Goal: Information Seeking & Learning: Learn about a topic

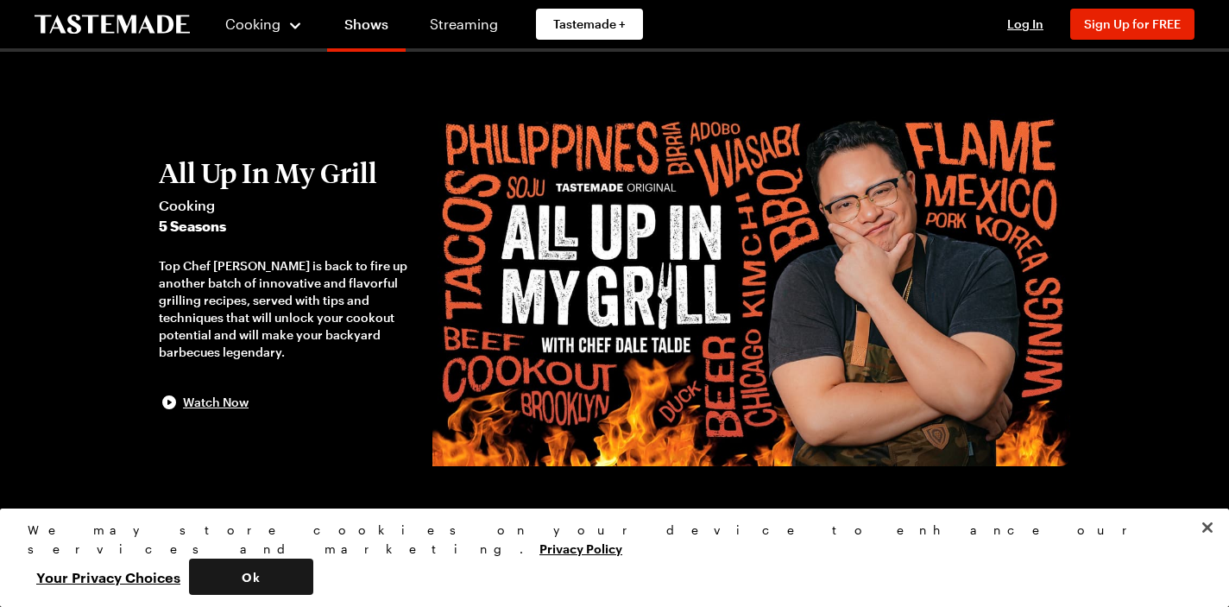
click at [313, 579] on button "Ok" at bounding box center [251, 576] width 124 height 36
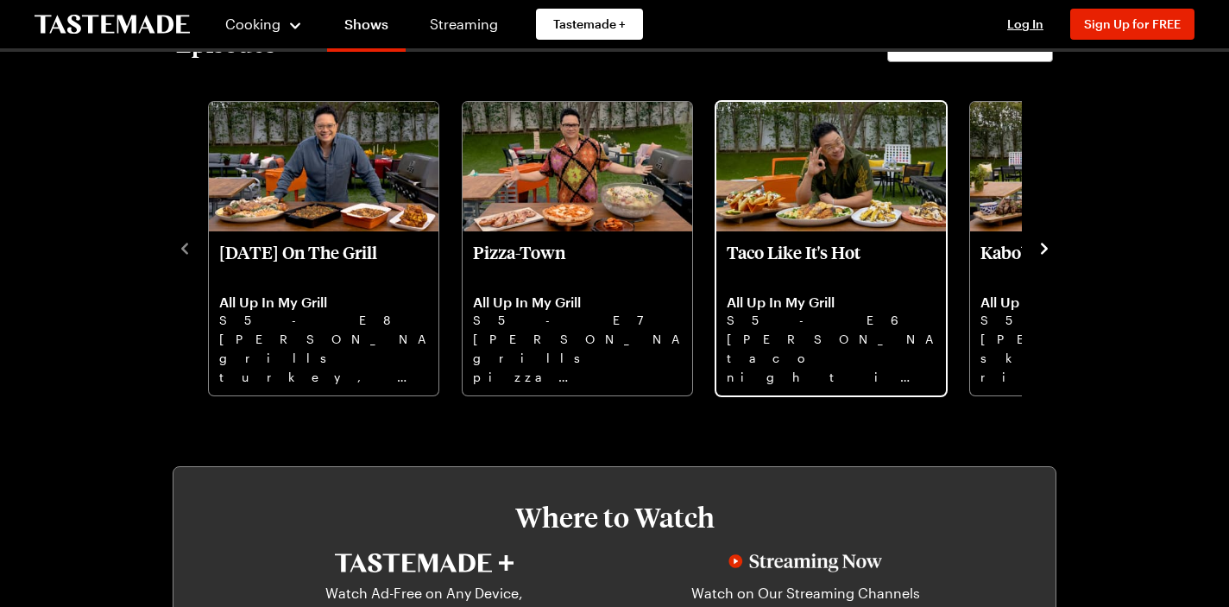
scroll to position [512, 0]
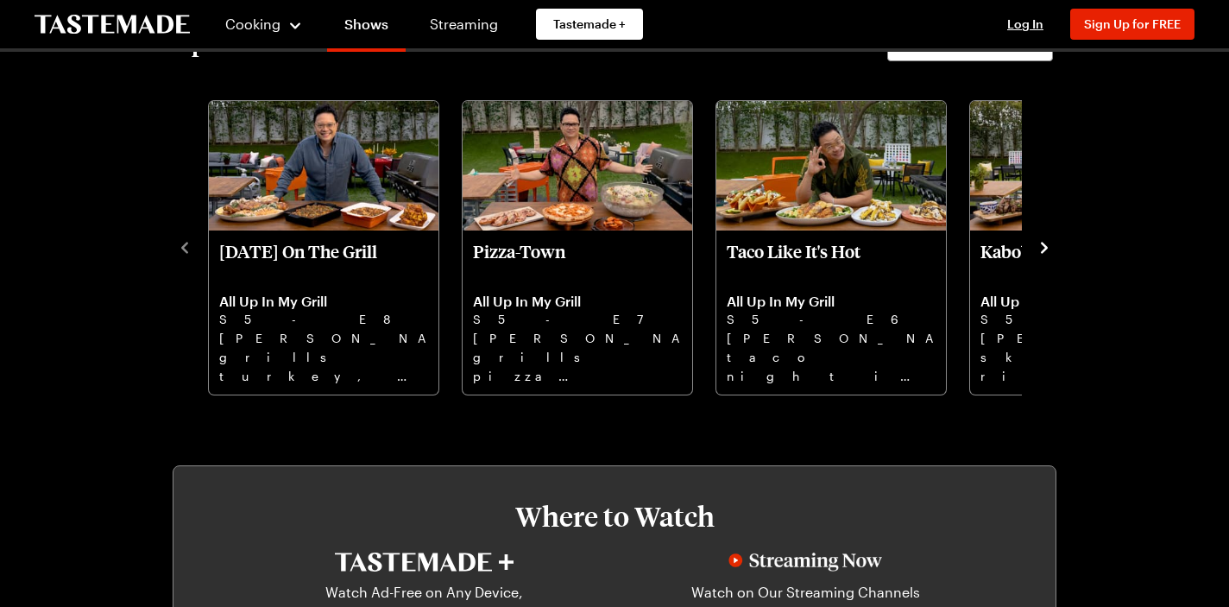
click at [1044, 248] on icon "navigate to next item" at bounding box center [1044, 247] width 17 height 17
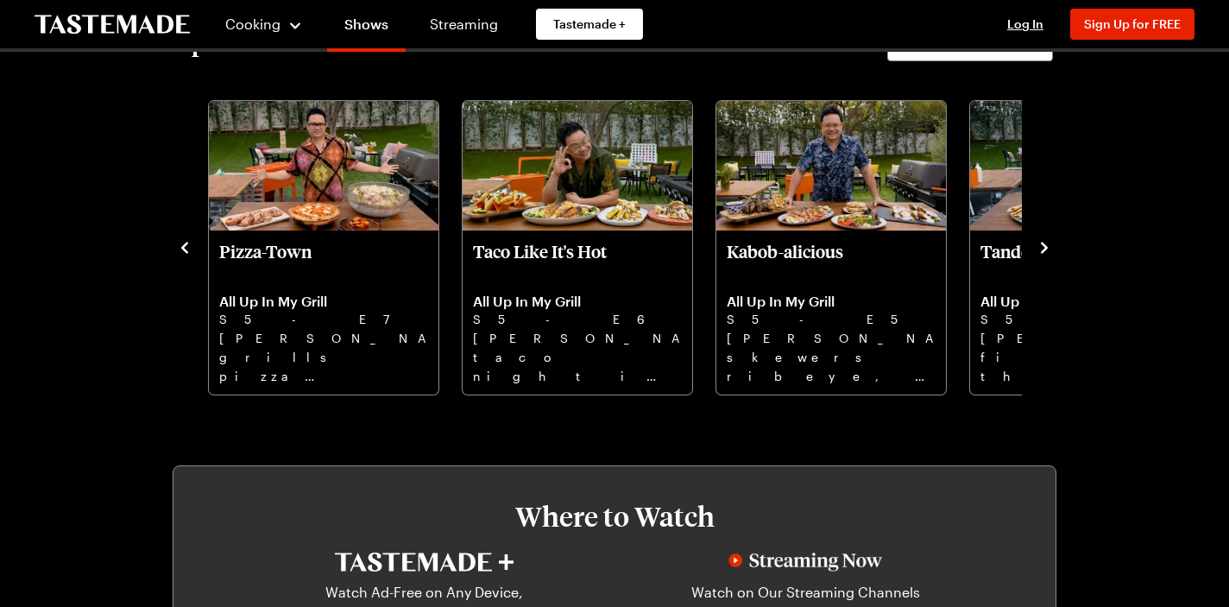
click at [1044, 248] on icon "navigate to next item" at bounding box center [1044, 247] width 17 height 17
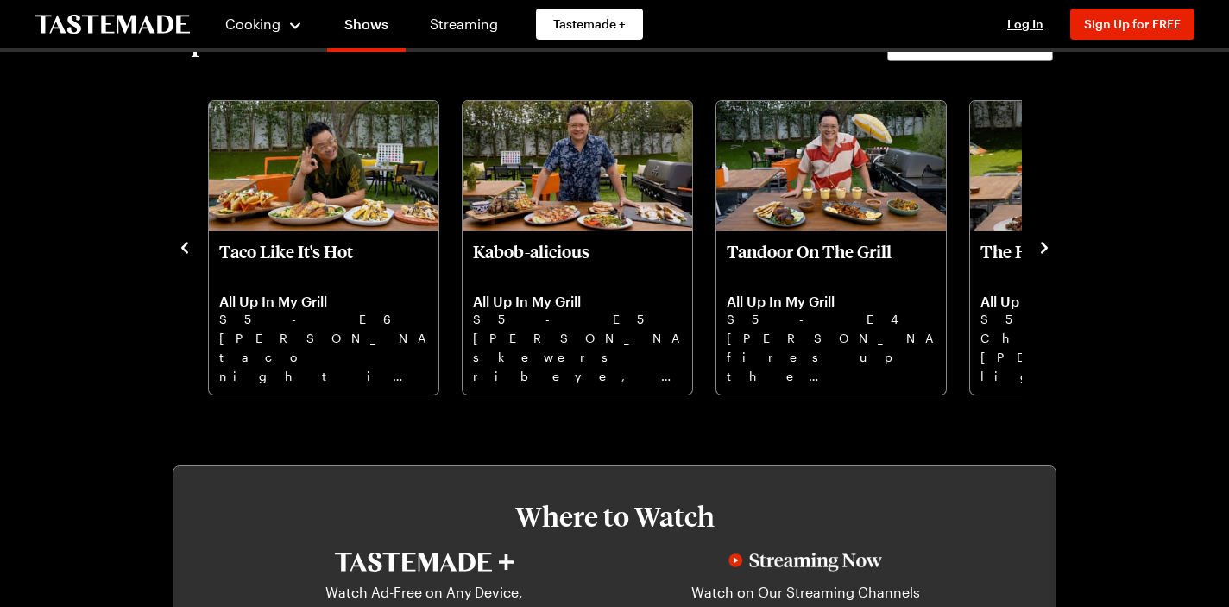
click at [1044, 248] on icon "navigate to next item" at bounding box center [1044, 247] width 17 height 17
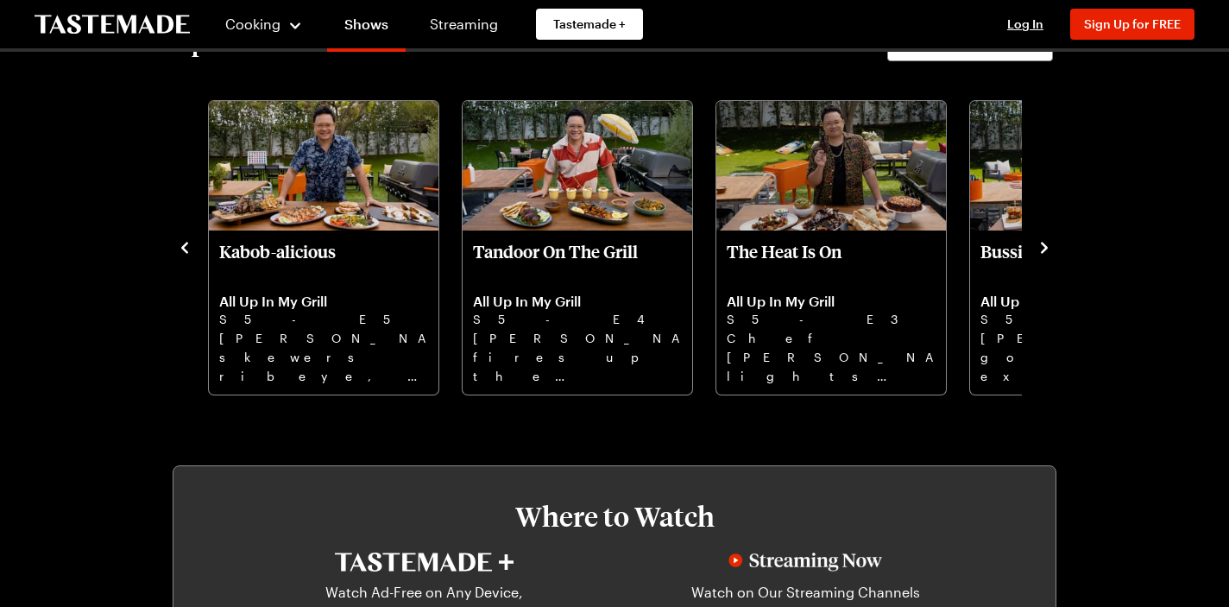
click at [1044, 248] on icon "navigate to next item" at bounding box center [1044, 247] width 17 height 17
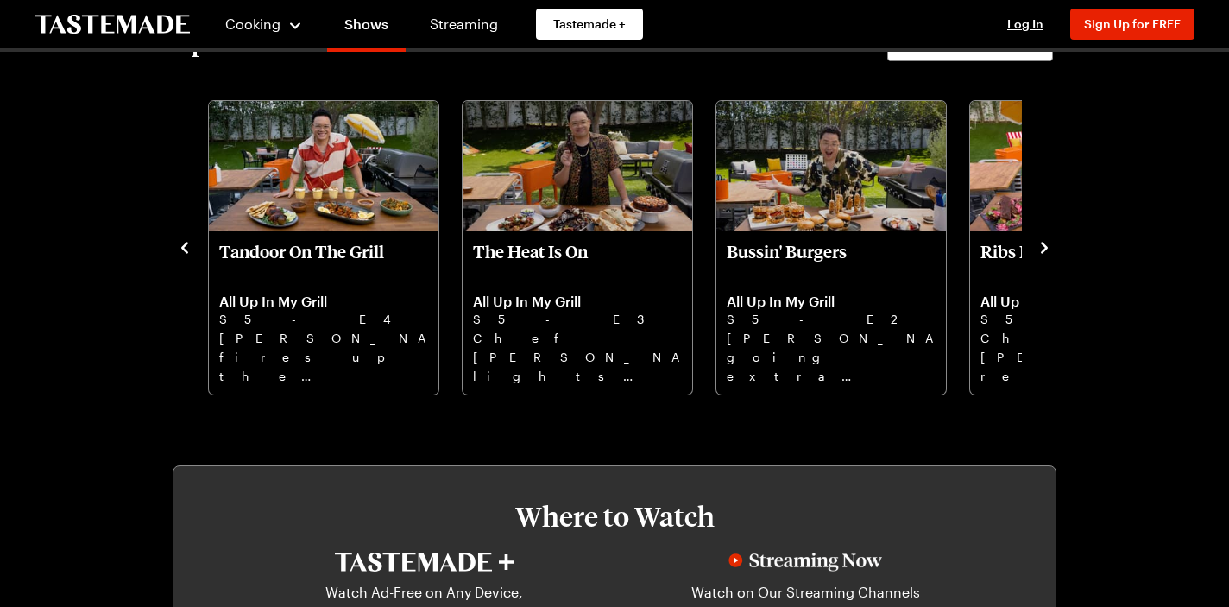
click at [1044, 248] on icon "navigate to next item" at bounding box center [1044, 247] width 17 height 17
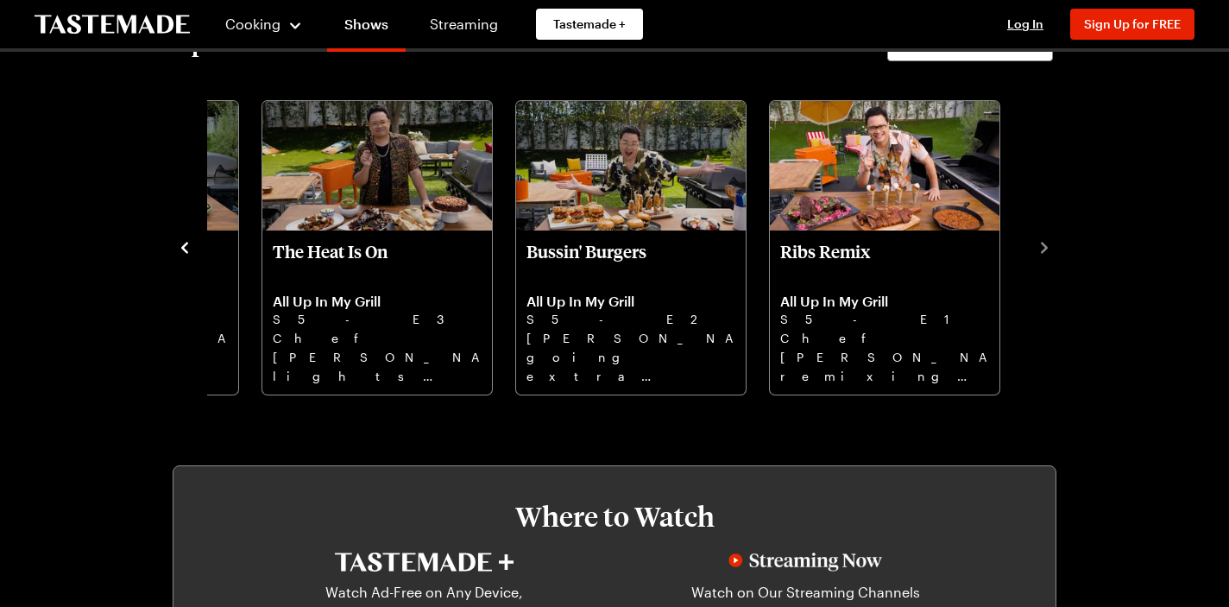
click at [182, 249] on icon "navigate to previous item" at bounding box center [184, 247] width 17 height 17
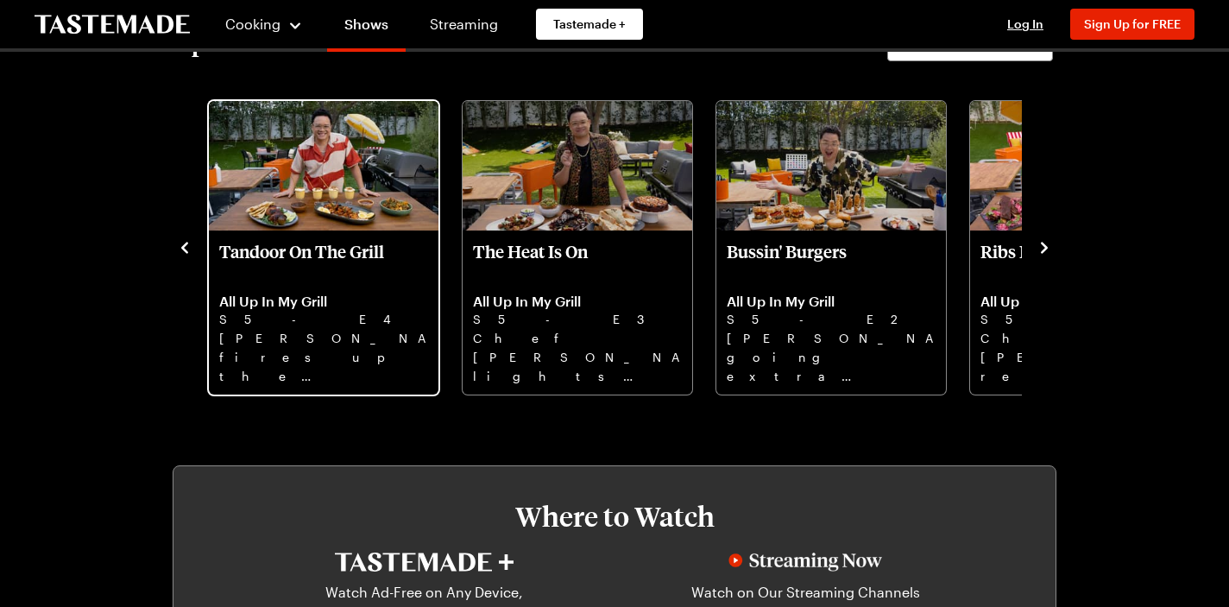
click at [317, 320] on p "S5 - E4" at bounding box center [323, 319] width 209 height 19
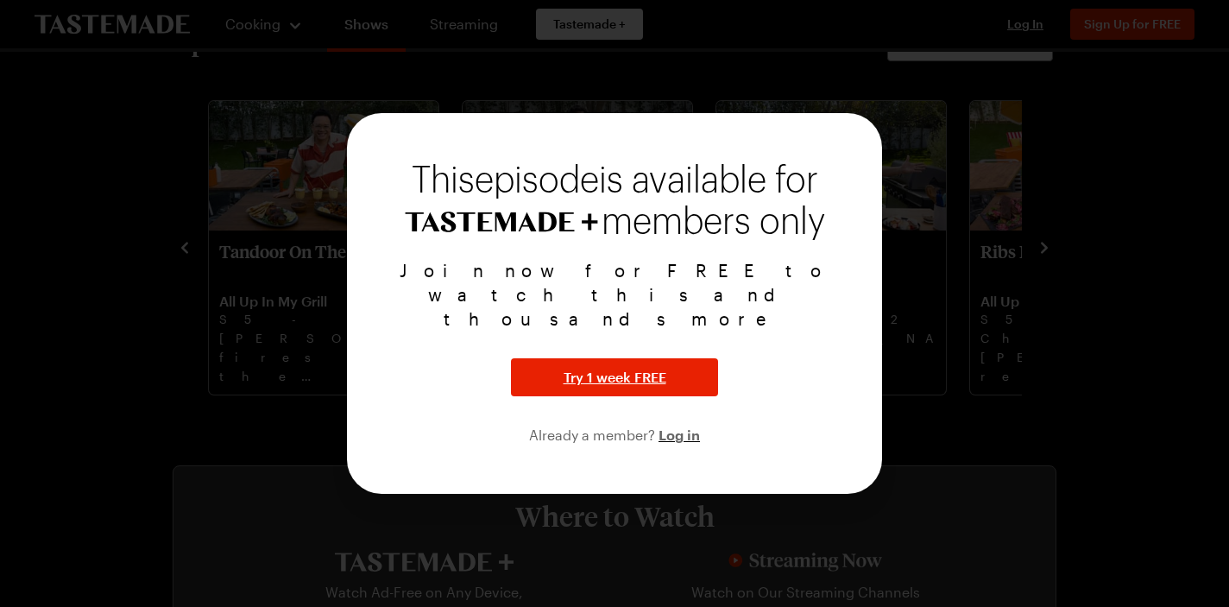
click at [970, 192] on div at bounding box center [614, 303] width 1229 height 607
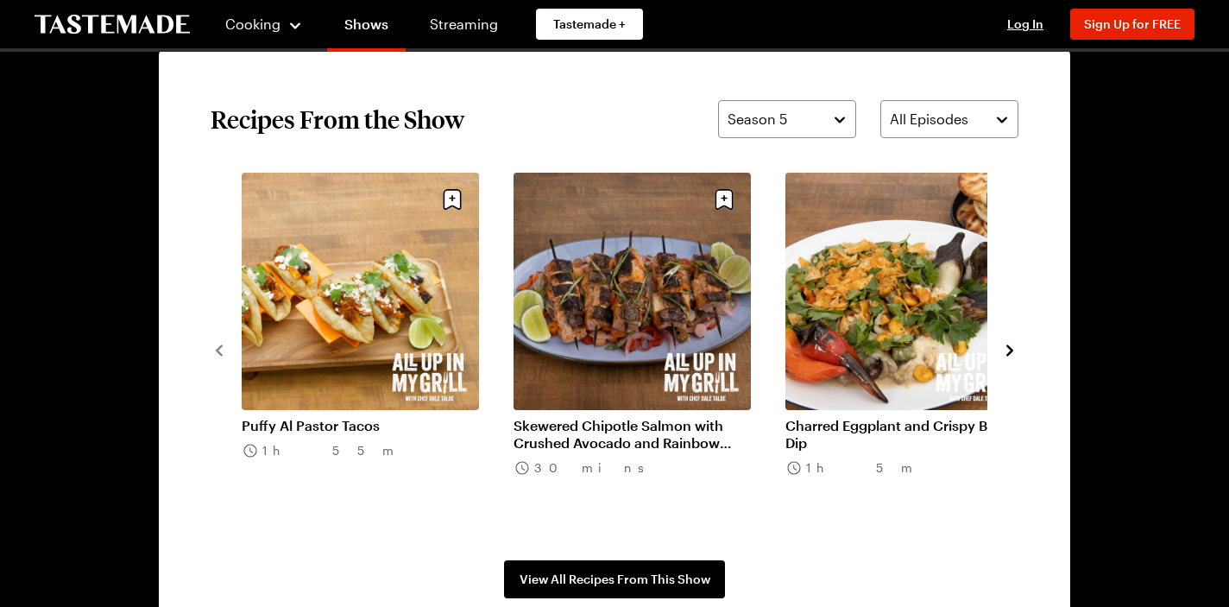
scroll to position [1258, 0]
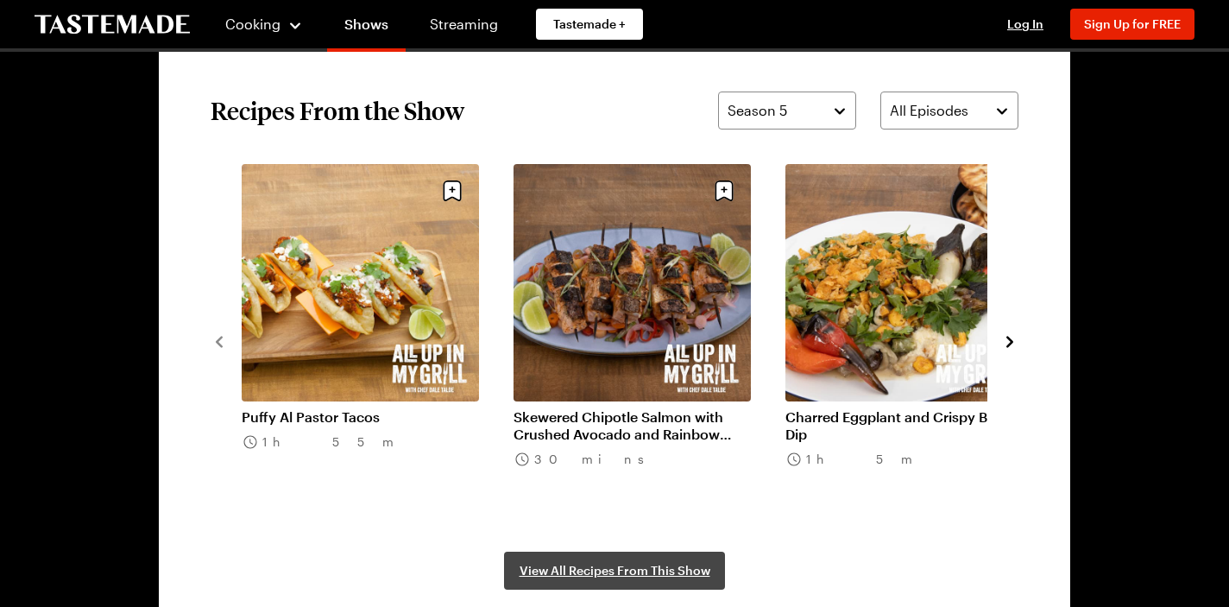
click at [608, 572] on span "View All Recipes From This Show" at bounding box center [615, 570] width 191 height 17
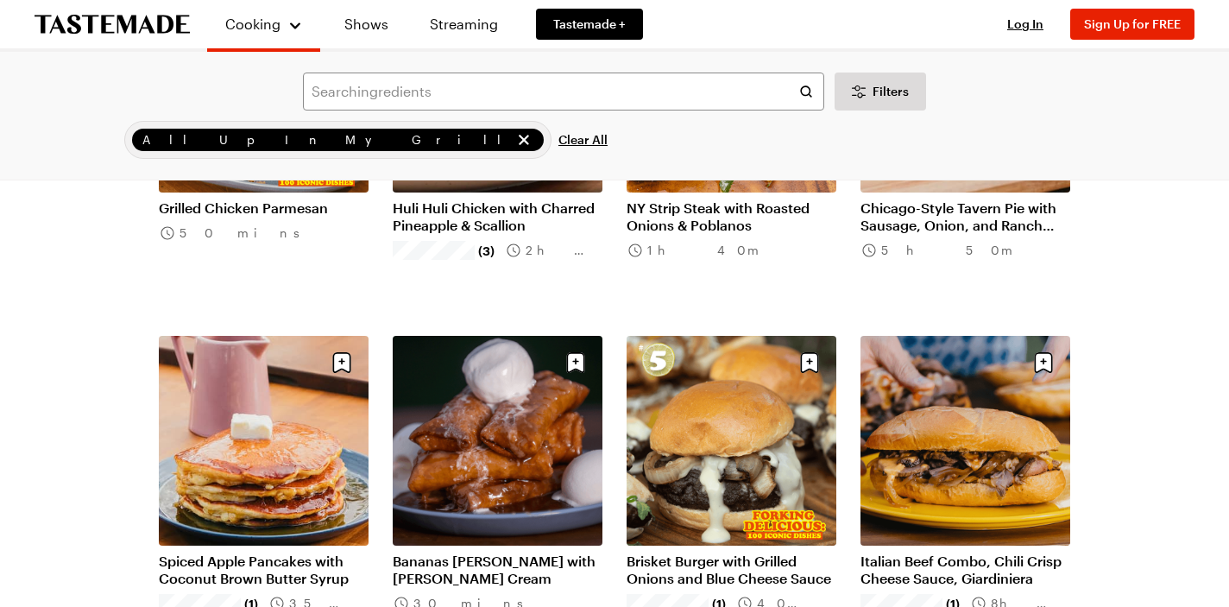
scroll to position [702, 0]
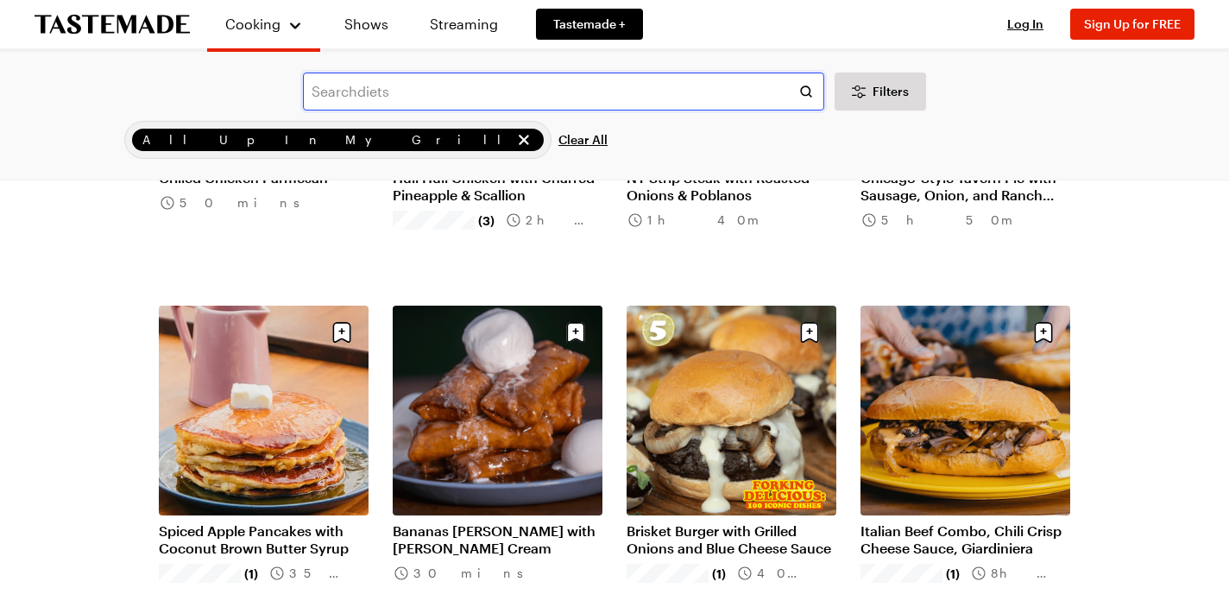
click at [423, 91] on input "text" at bounding box center [563, 92] width 521 height 38
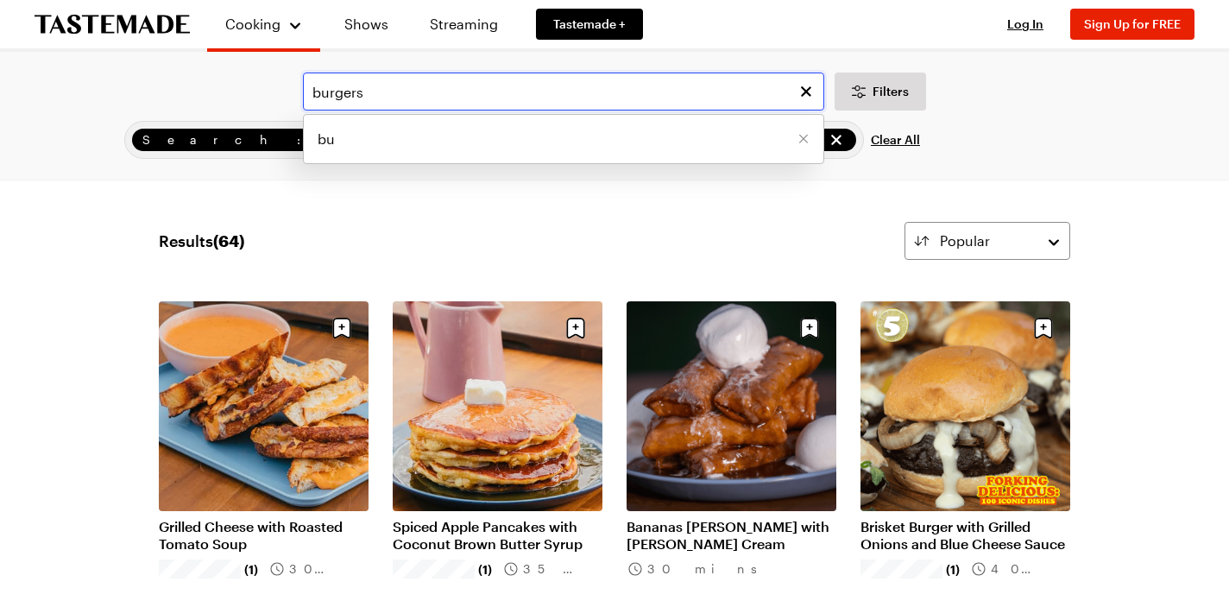
type input "burgers"
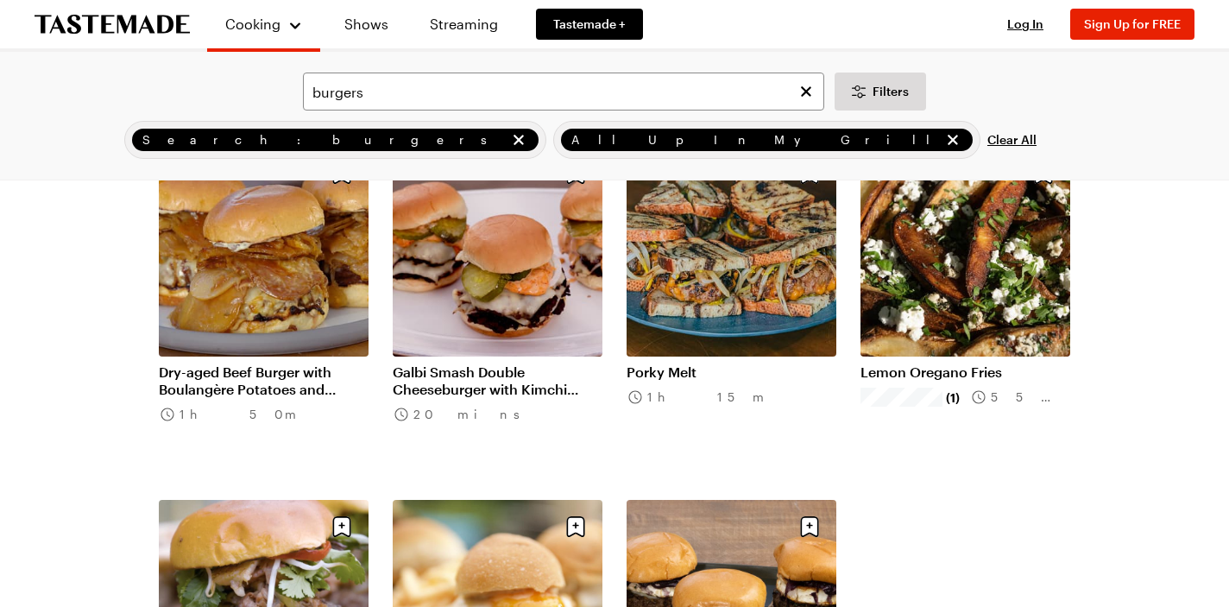
scroll to position [509, 0]
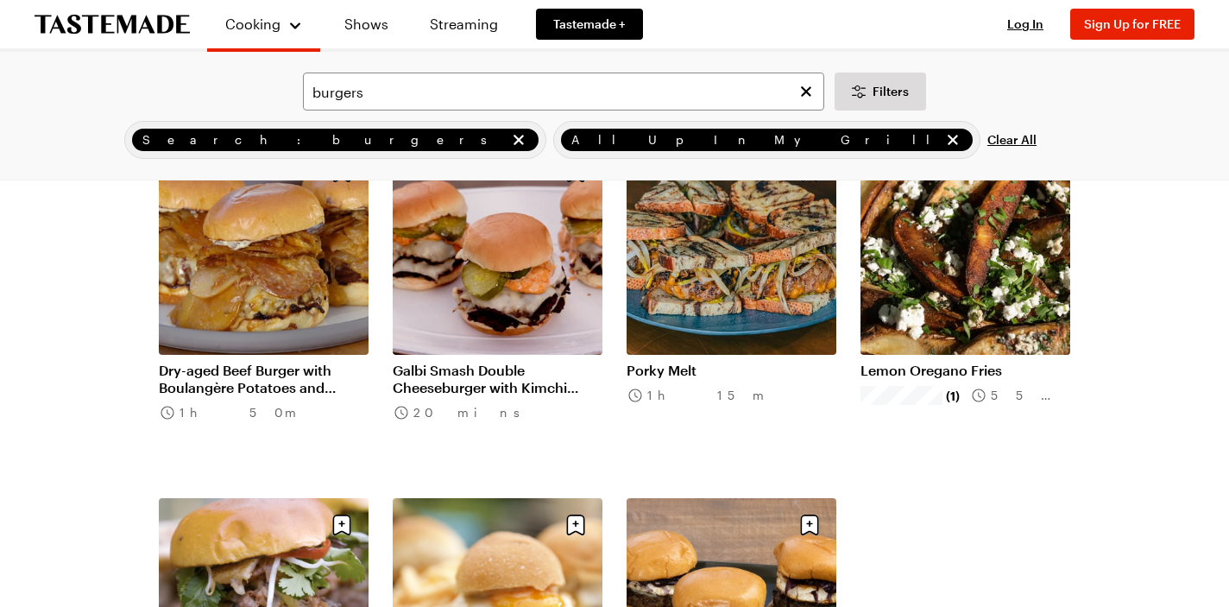
click at [229, 362] on link "Dry-aged Beef Burger with Boulangère Potatoes and Truffled Dijon Mayo" at bounding box center [264, 379] width 210 height 35
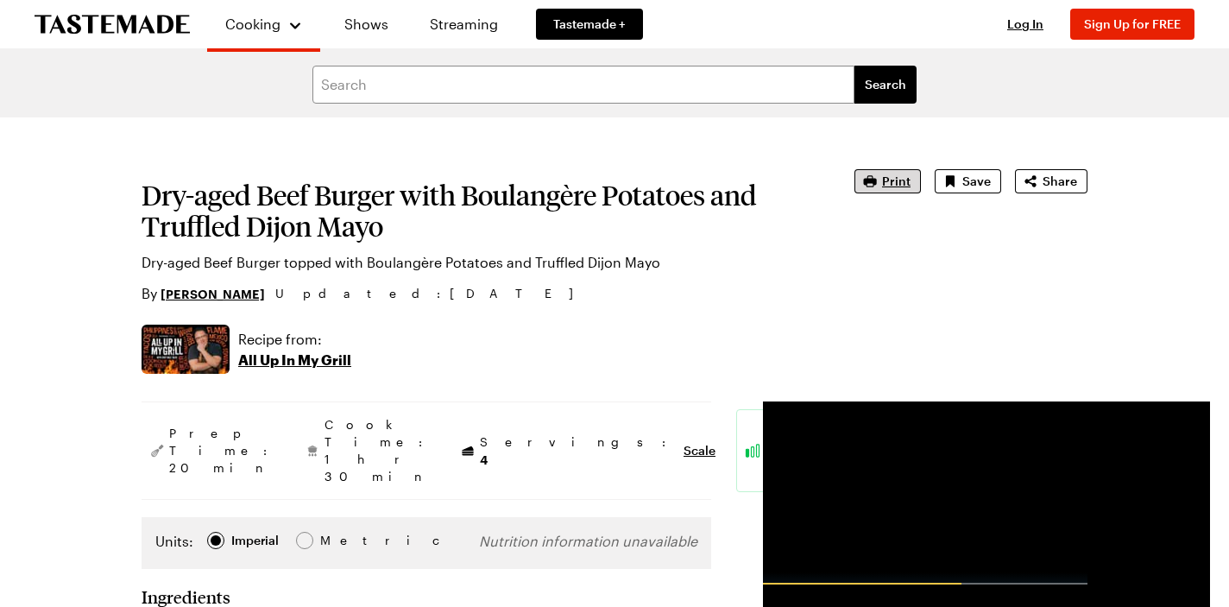
click at [877, 185] on icon "button" at bounding box center [870, 180] width 13 height 11
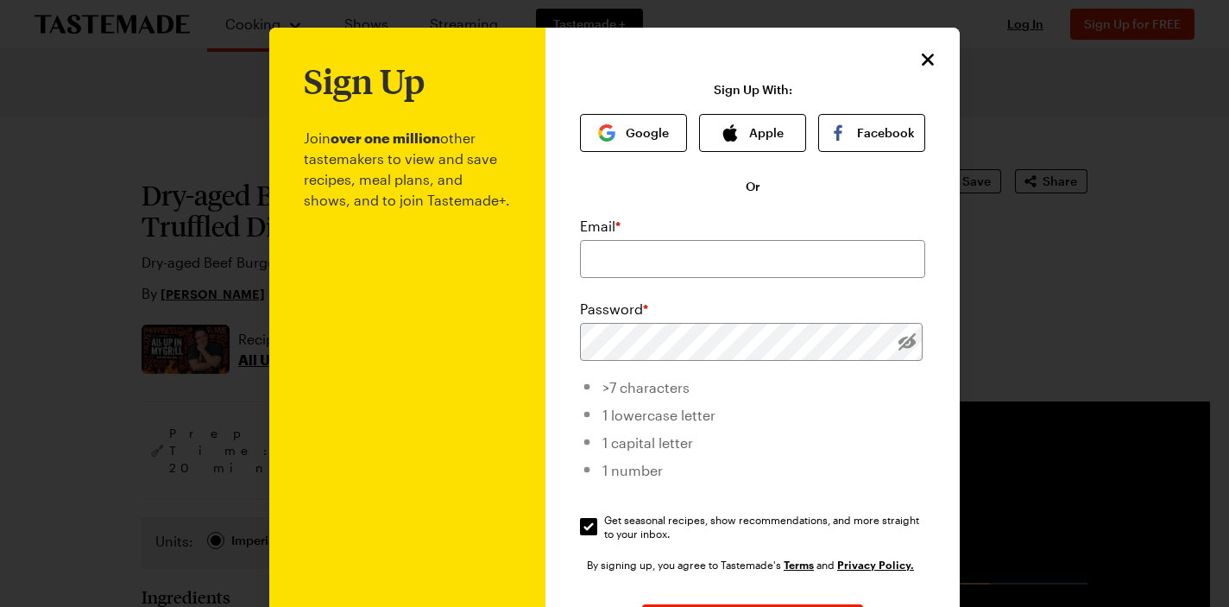
click at [935, 58] on icon "Close" at bounding box center [928, 59] width 21 height 21
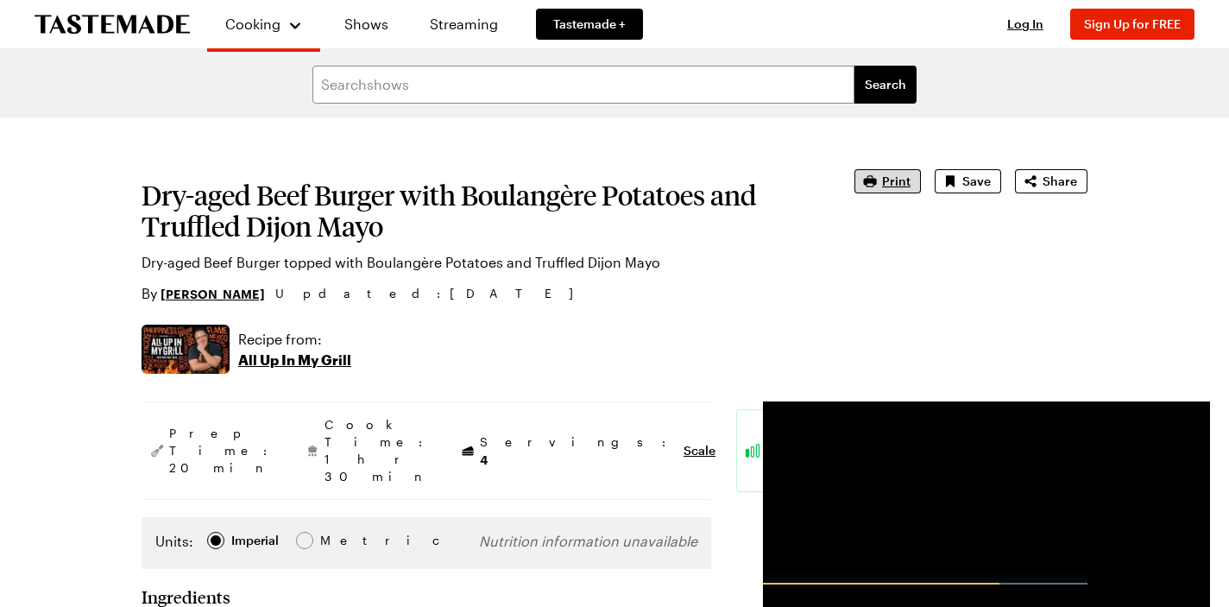
click at [900, 187] on span "Print" at bounding box center [896, 181] width 28 height 17
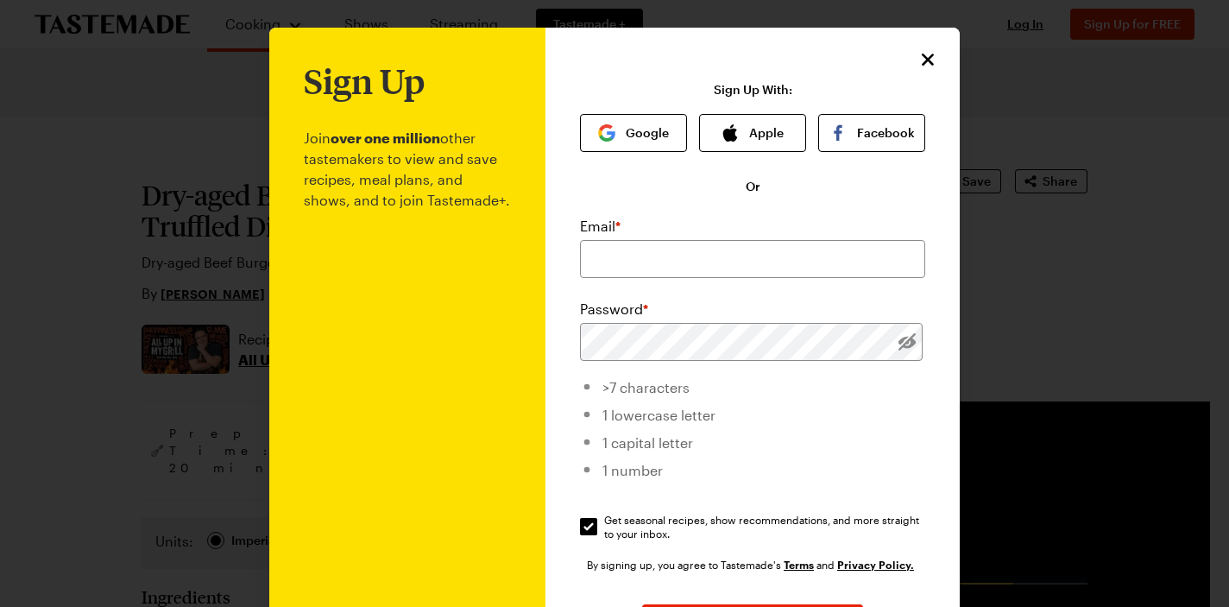
click at [929, 55] on icon "Close" at bounding box center [928, 59] width 21 height 21
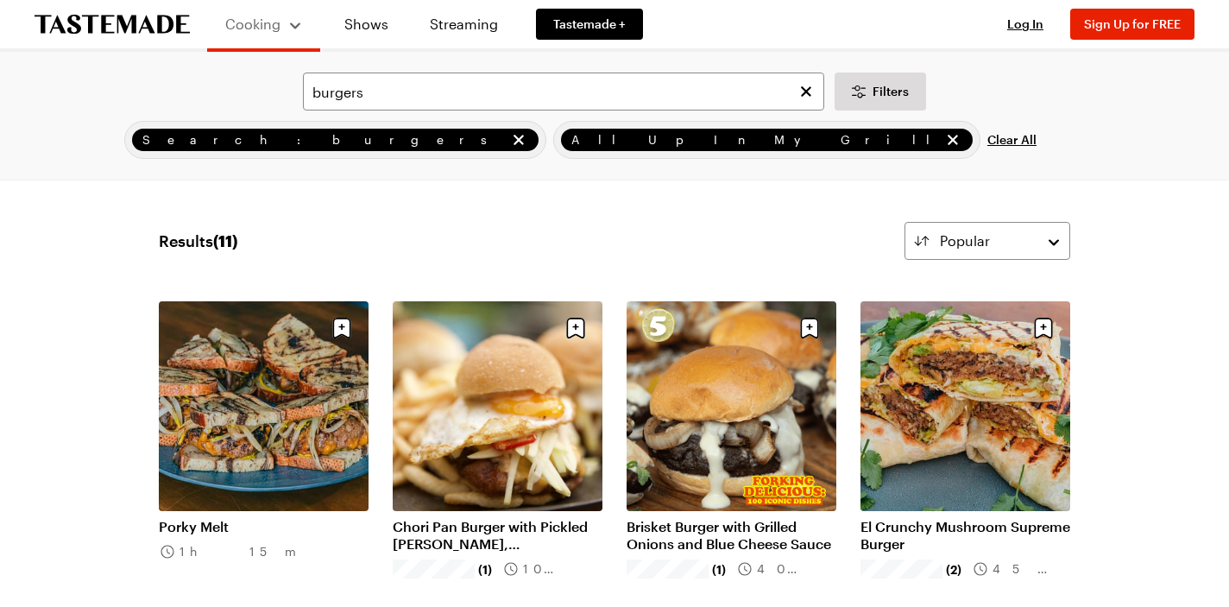
scroll to position [509, 0]
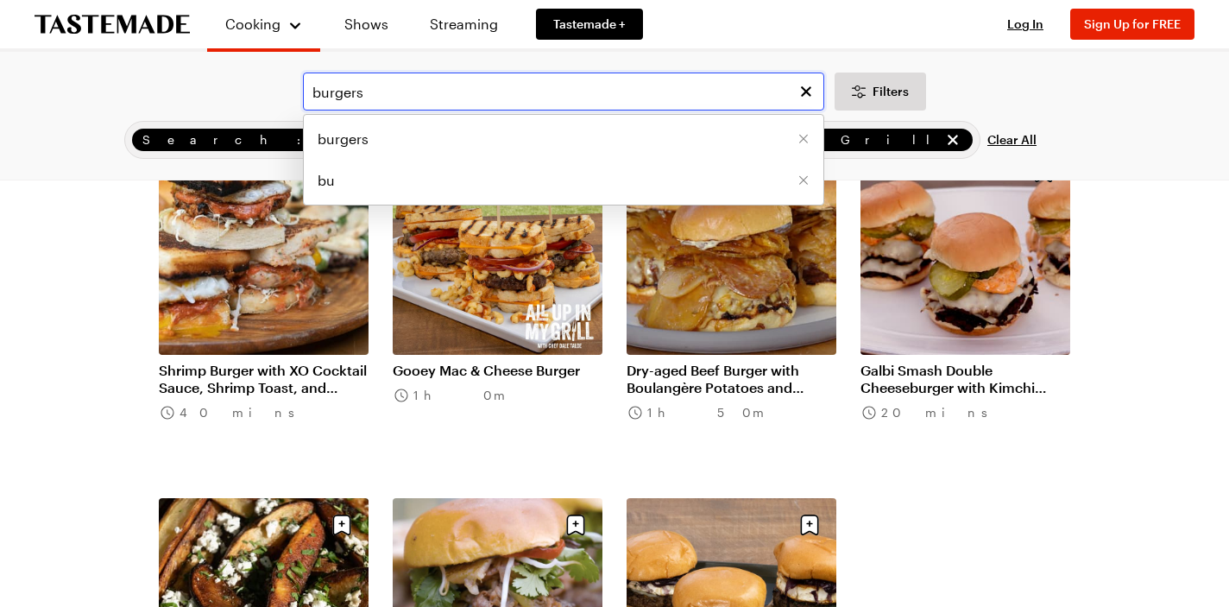
click at [418, 97] on input "burgers" at bounding box center [563, 92] width 521 height 38
type input "b"
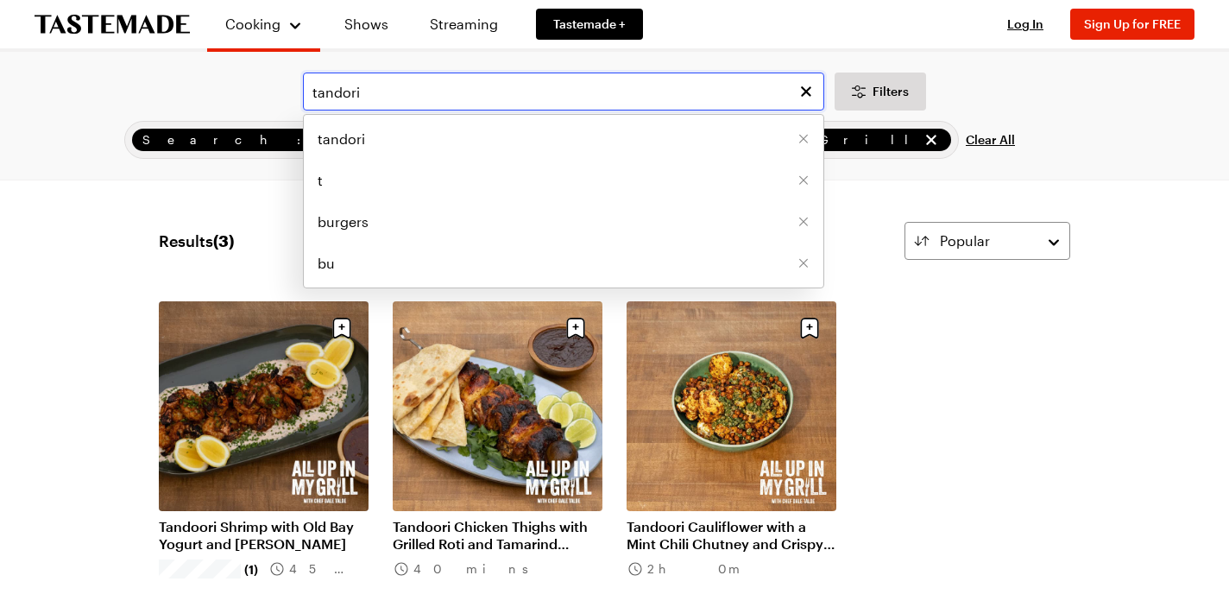
type input "tandori"
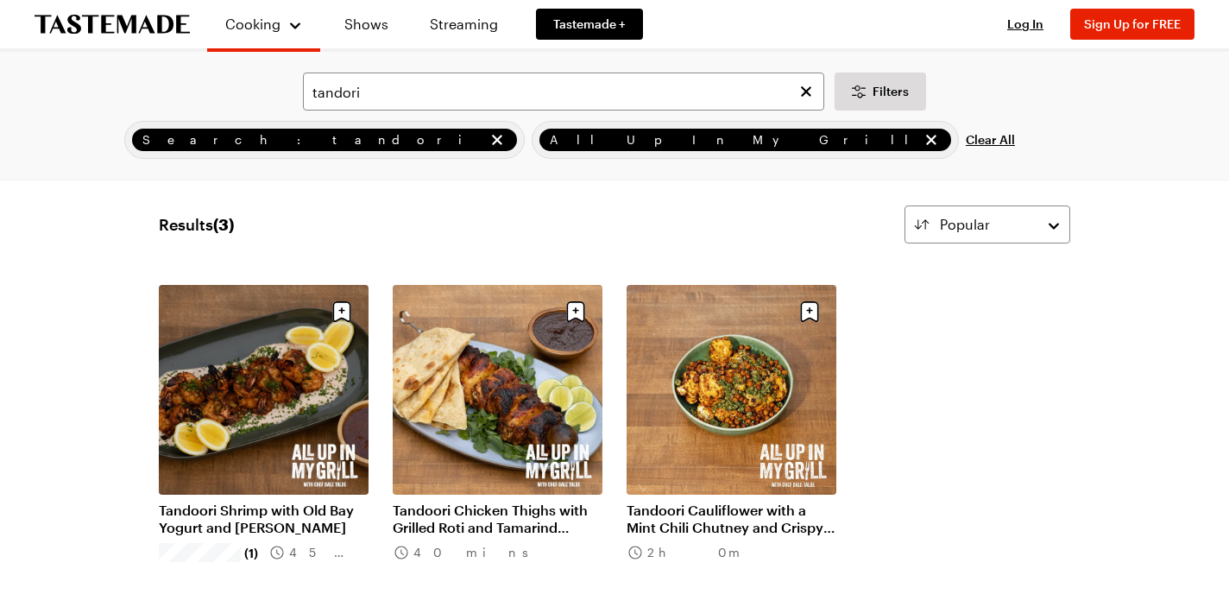
scroll to position [14, 0]
